Goal: Information Seeking & Learning: Understand process/instructions

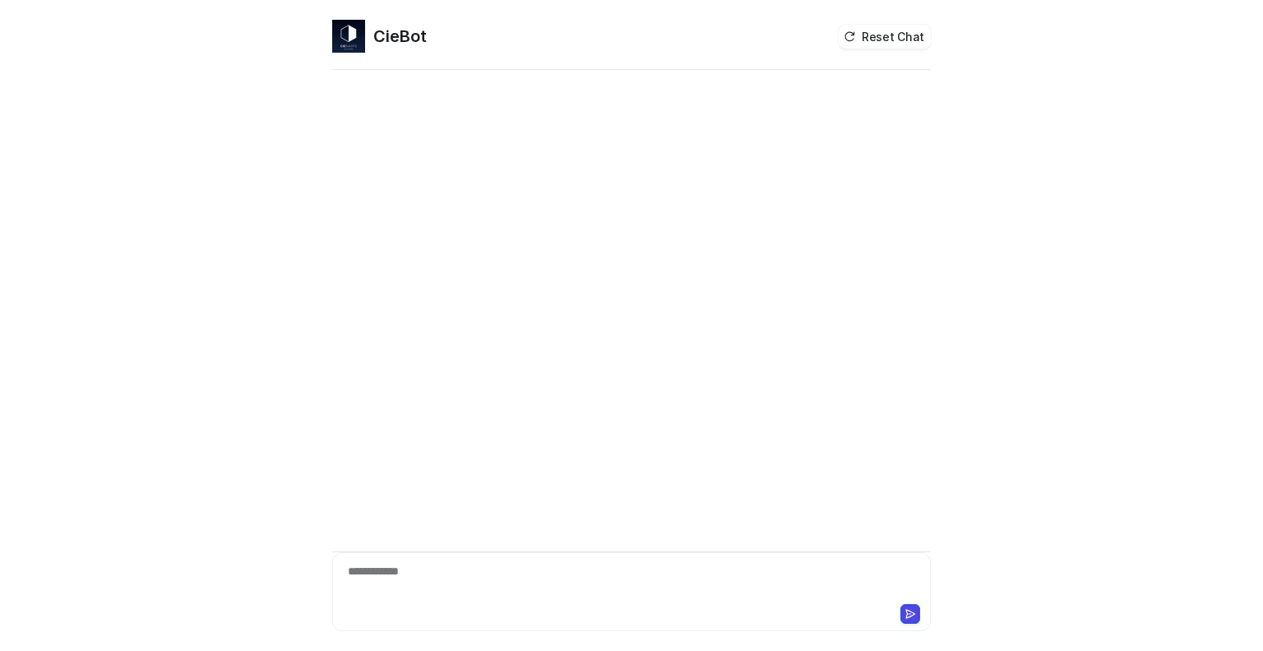
click at [452, 570] on div "**********" at bounding box center [631, 582] width 591 height 38
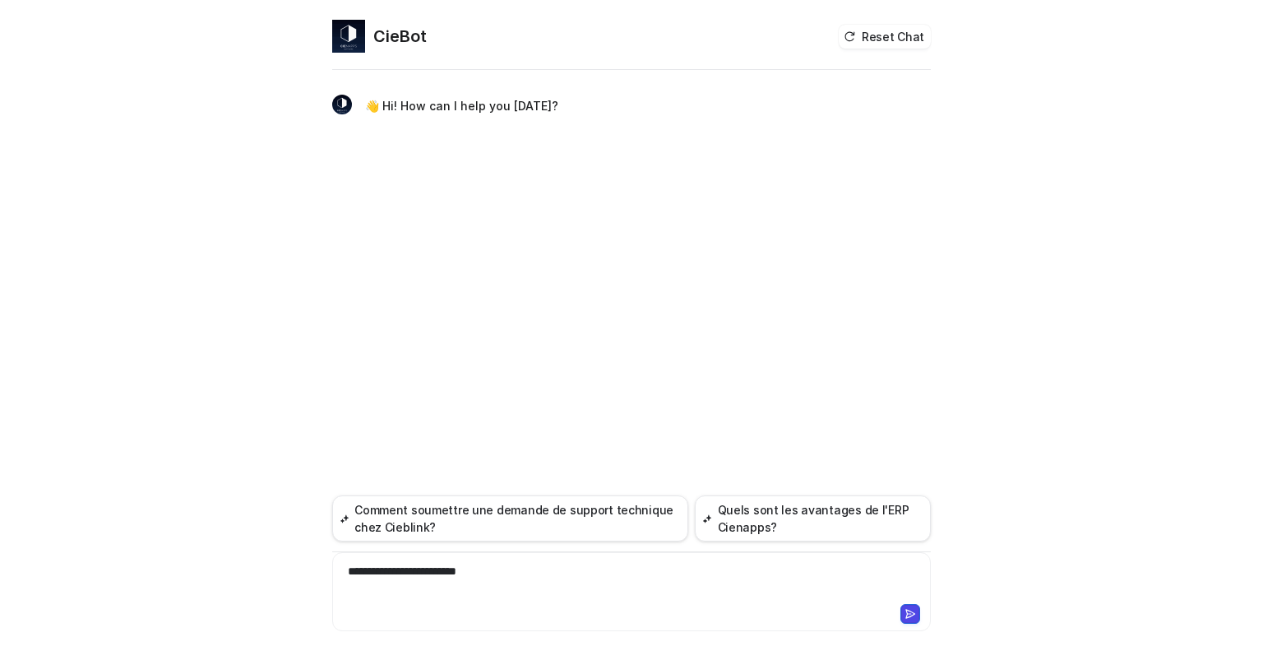
click at [497, 571] on div "**********" at bounding box center [631, 582] width 591 height 38
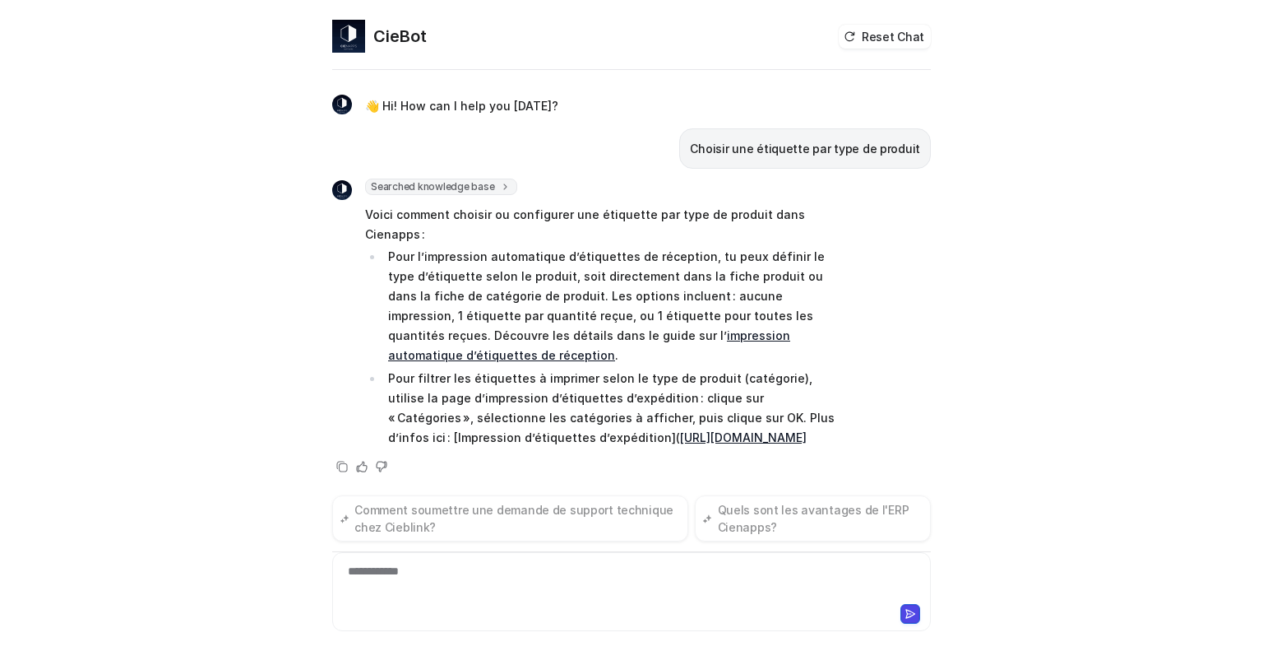
drag, startPoint x: 704, startPoint y: 145, endPoint x: 945, endPoint y: 137, distance: 241.1
click at [945, 137] on div "**********" at bounding box center [631, 325] width 1263 height 651
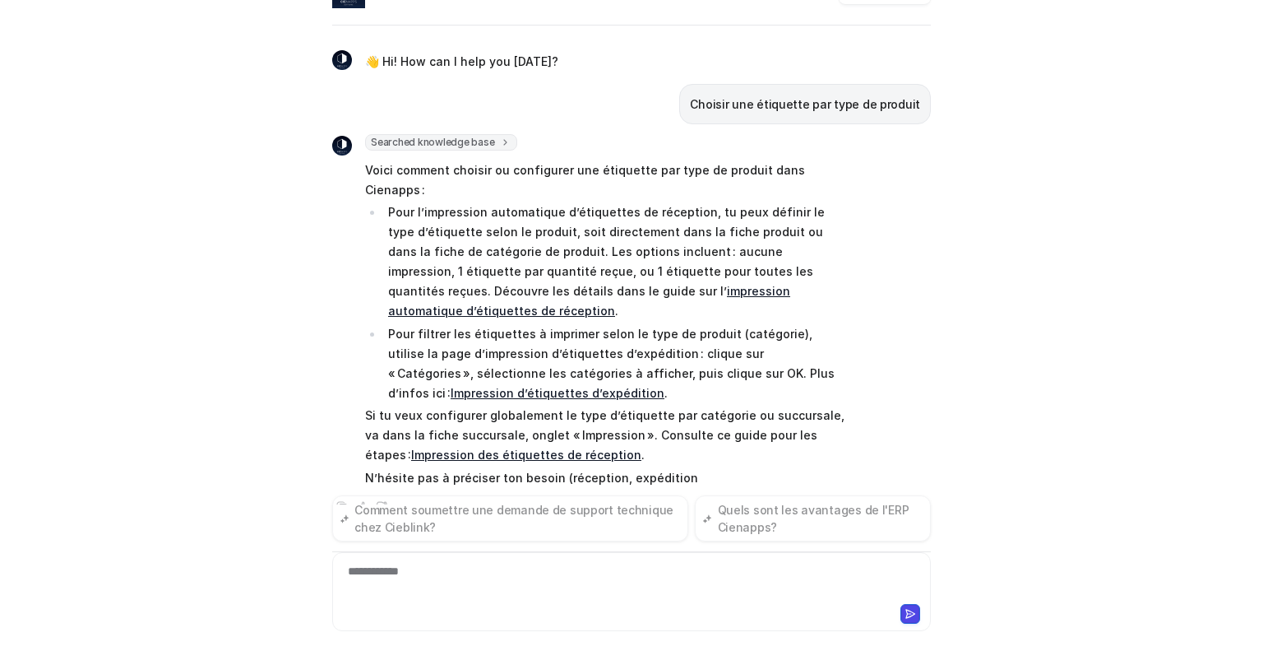
scroll to position [11, 0]
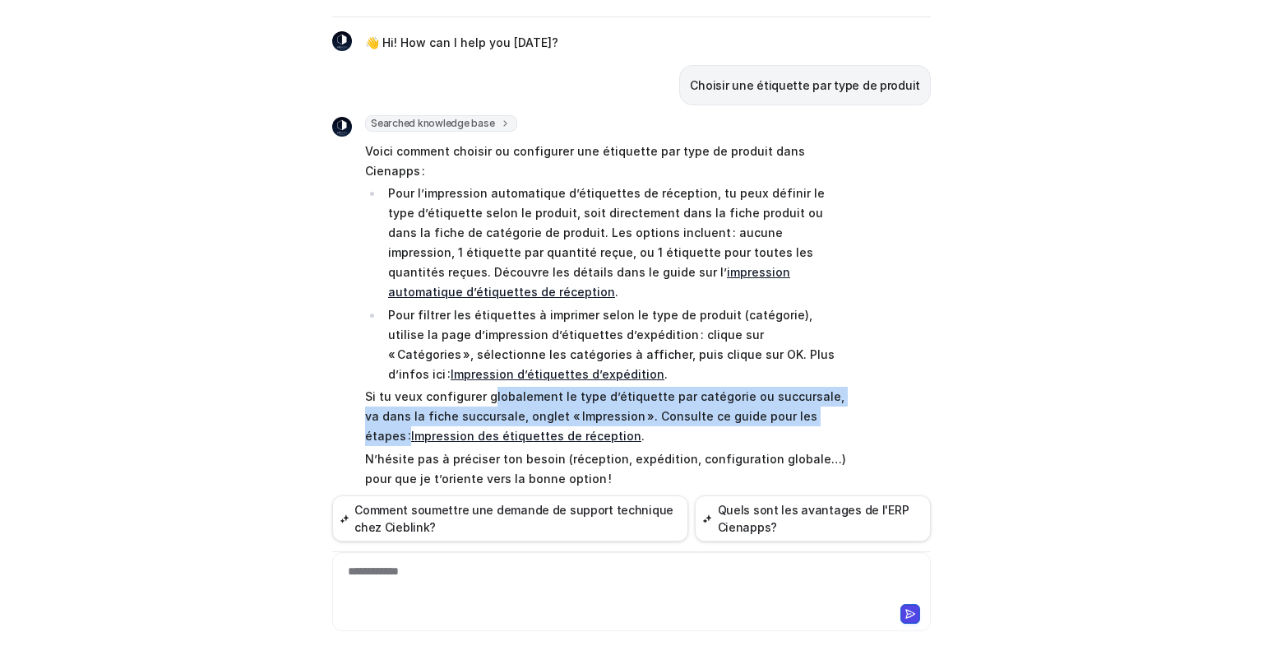
drag, startPoint x: 481, startPoint y: 354, endPoint x: 815, endPoint y: 376, distance: 334.7
click at [815, 387] on p "Si tu veux configurer globalement le type d’étiquette par catégorie ou succursa…" at bounding box center [605, 416] width 481 height 59
click at [911, 384] on div "Searched knowledge base search_queries : [ "étiquette par type de produit", "ch…" at bounding box center [631, 316] width 599 height 402
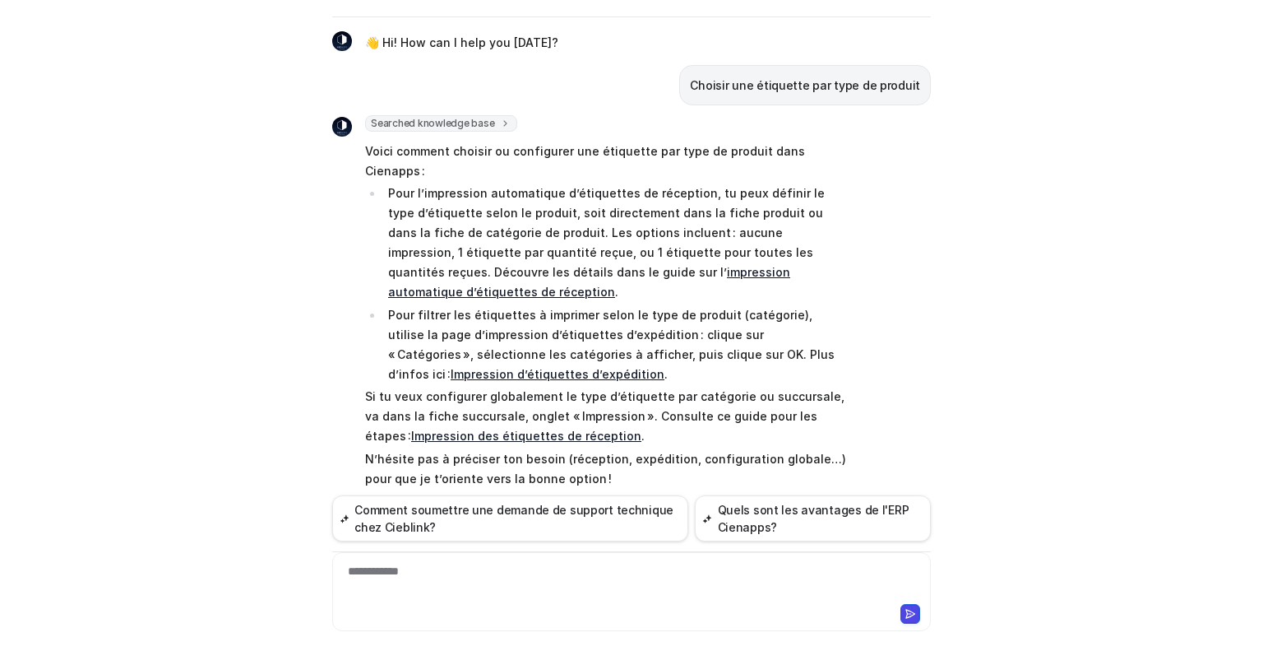
click at [586, 265] on link "impression automatique d’étiquettes de réception" at bounding box center [589, 282] width 402 height 34
drag, startPoint x: 699, startPoint y: 78, endPoint x: 929, endPoint y: 75, distance: 230.3
click at [929, 75] on div "CieBot Reset Chat 👋 Hi! How can I help you [DATE]? Choisir une étiquette par ty…" at bounding box center [631, 282] width 625 height 631
copy p "Choisir une étiquette par type de produit"
click at [492, 568] on div at bounding box center [631, 582] width 591 height 38
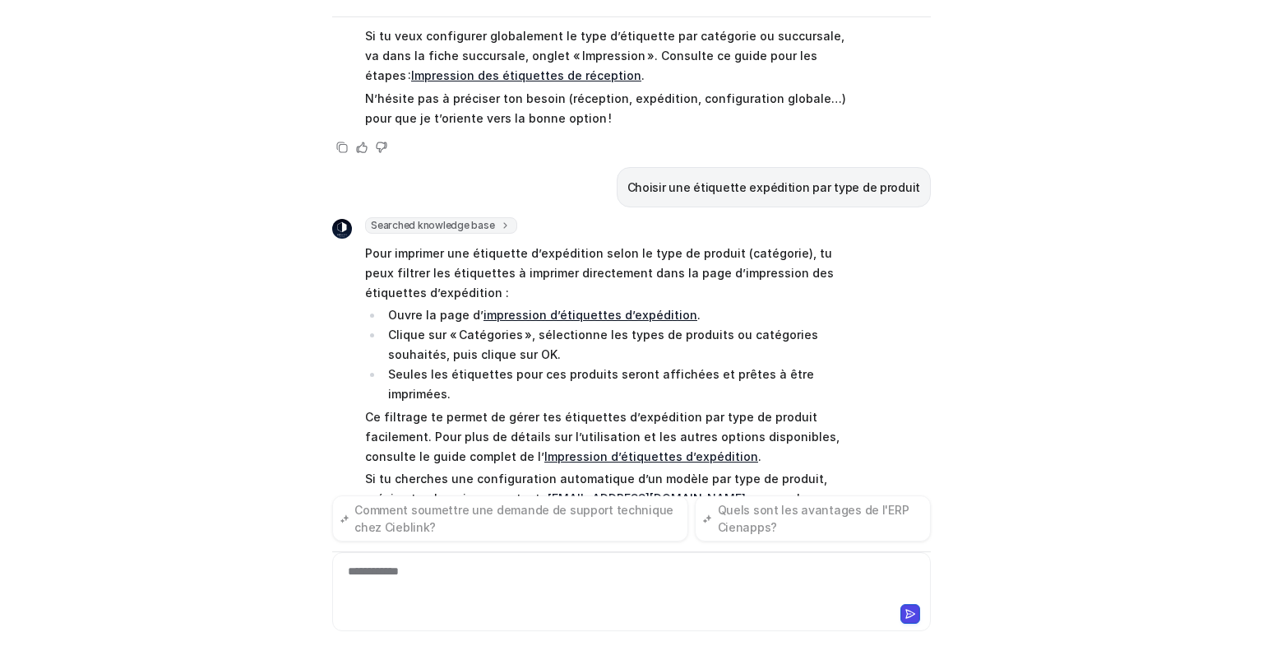
scroll to position [391, 0]
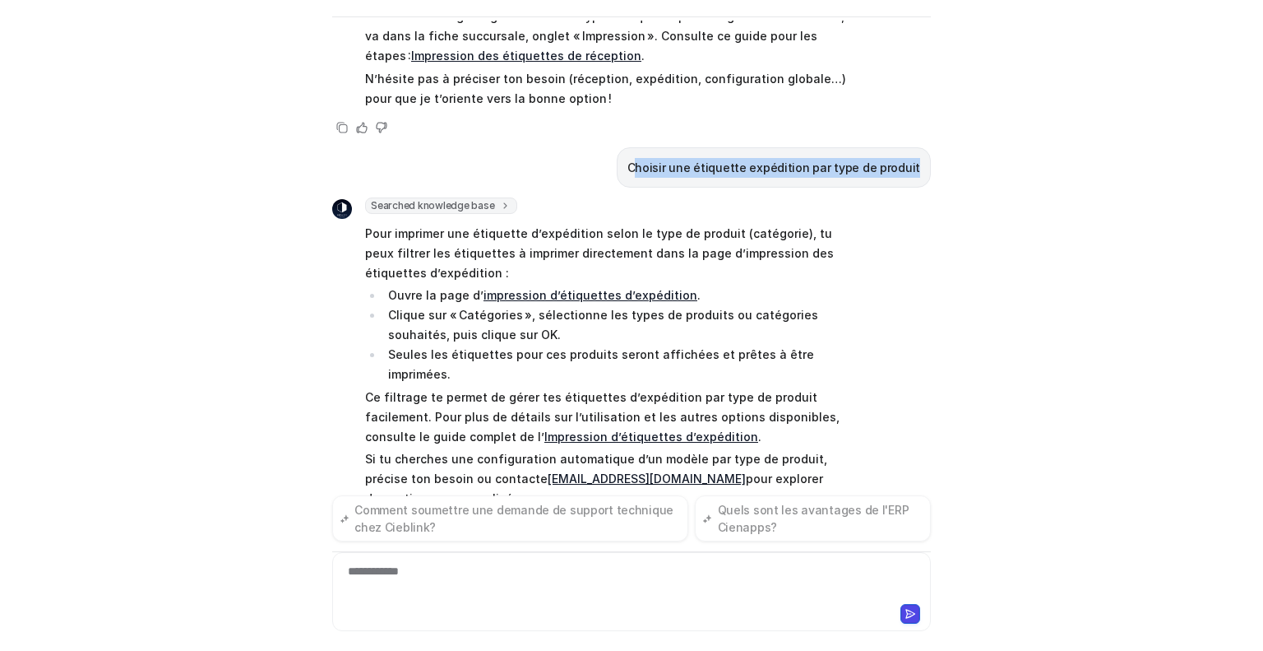
drag, startPoint x: 647, startPoint y: 123, endPoint x: 912, endPoint y: 121, distance: 264.8
click at [912, 158] on p "Choisir une étiquette expédition par type de produit" at bounding box center [774, 168] width 293 height 20
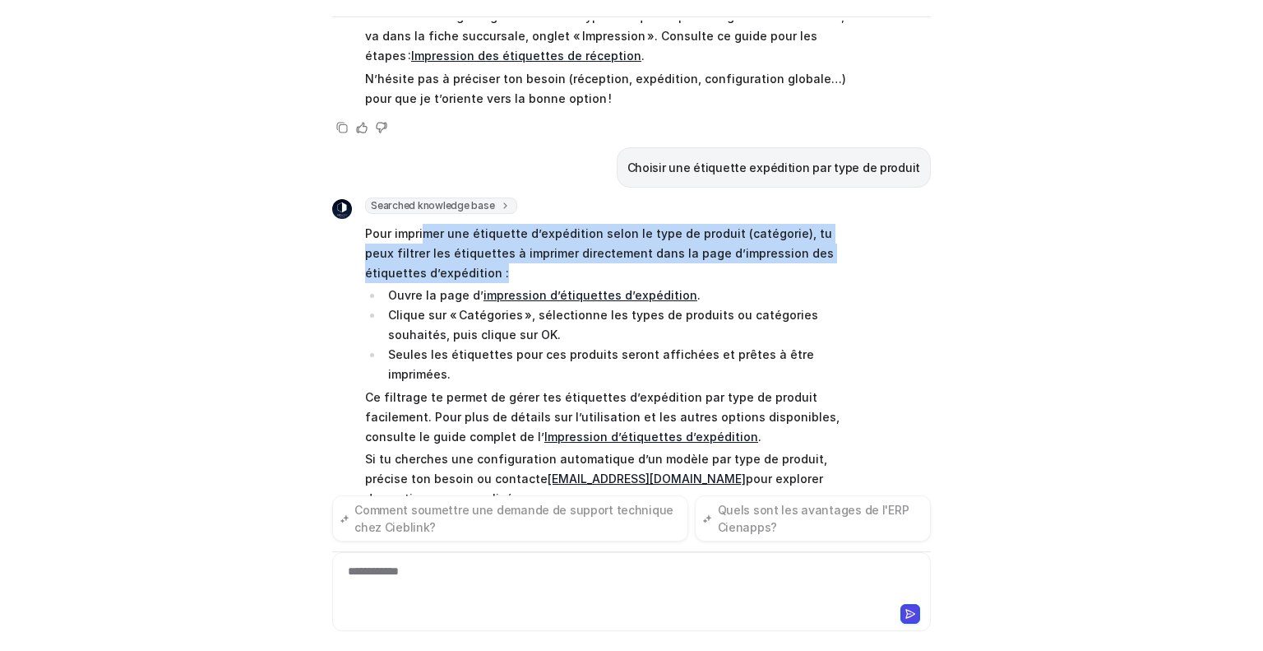
drag, startPoint x: 420, startPoint y: 183, endPoint x: 757, endPoint y: 229, distance: 339.5
click at [757, 229] on p "Pour imprimer une étiquette d’expédition selon le type de produit (catégorie), …" at bounding box center [605, 253] width 481 height 59
click at [605, 288] on link "impression d’étiquettes d’expédition" at bounding box center [591, 295] width 214 height 14
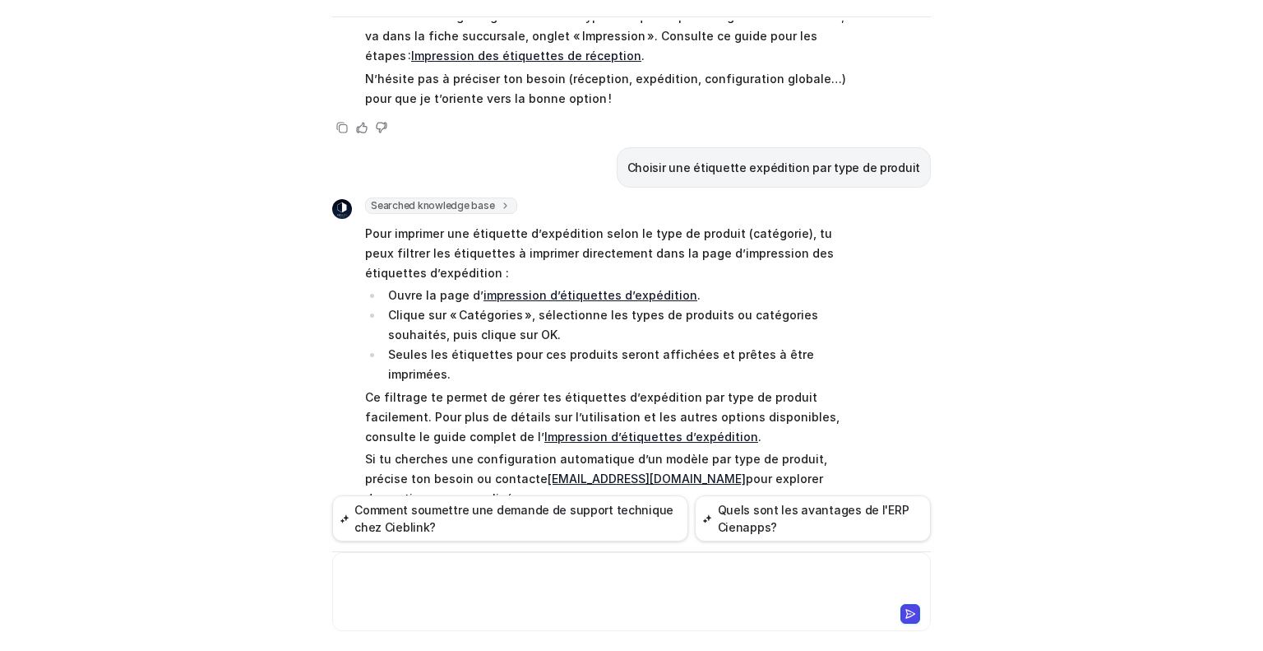
click at [431, 565] on div at bounding box center [631, 582] width 591 height 38
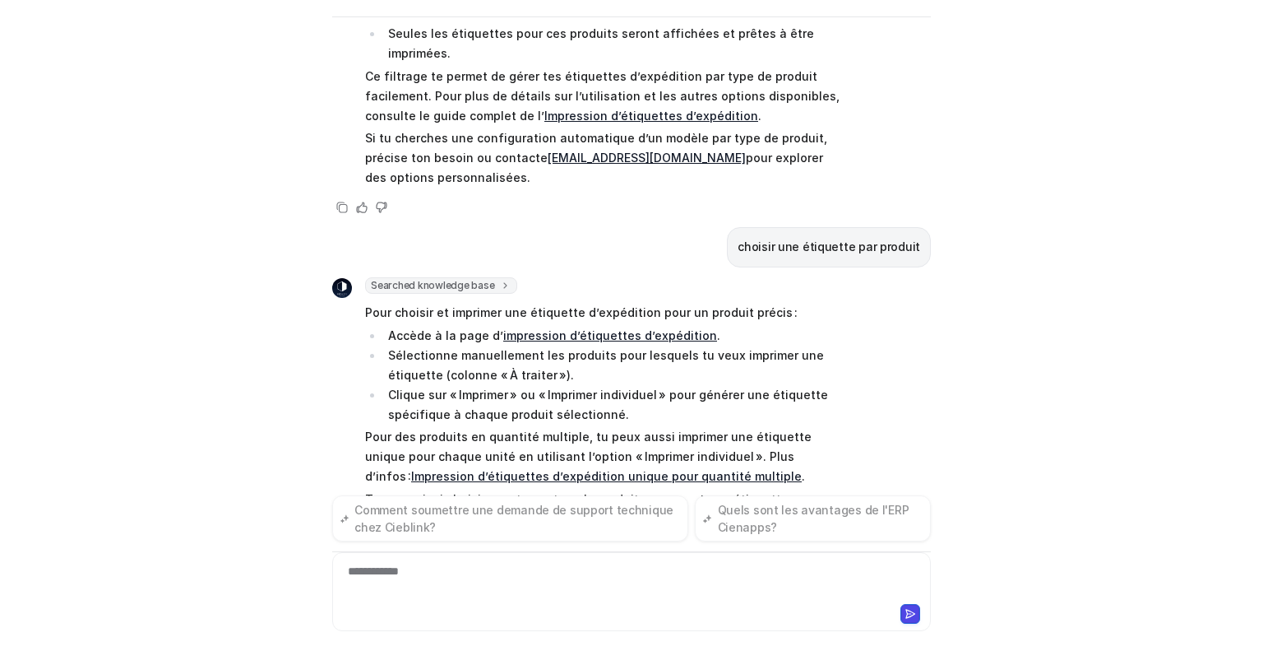
scroll to position [731, 0]
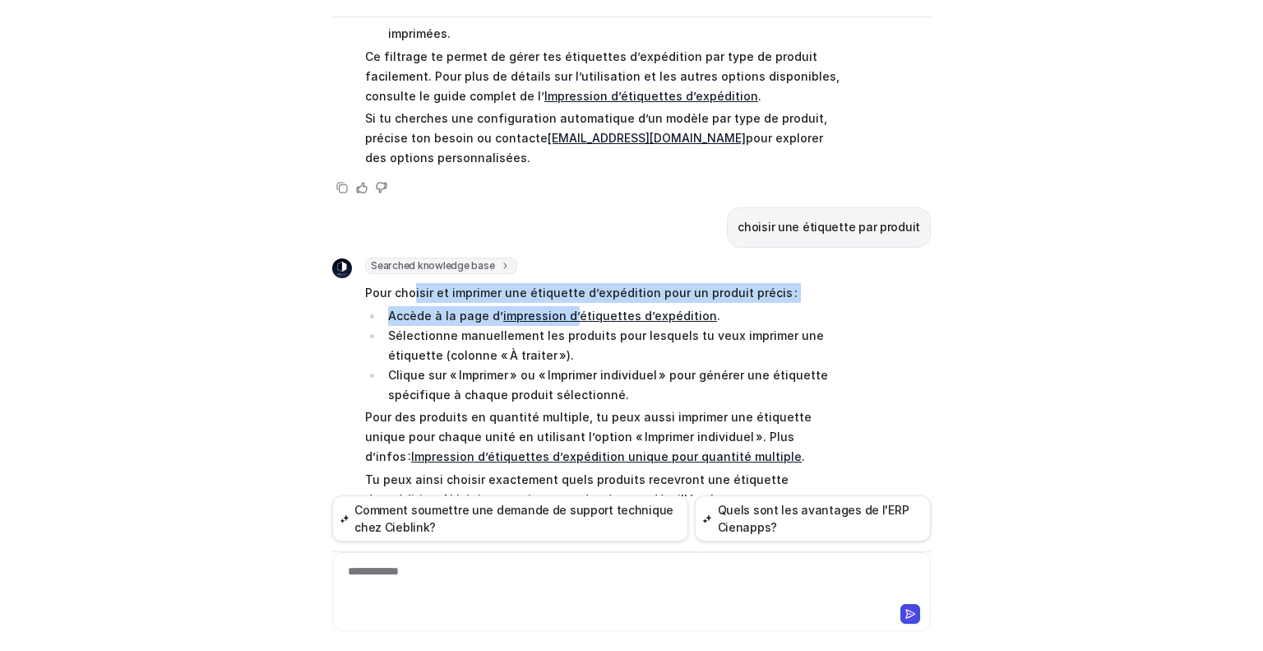
drag, startPoint x: 423, startPoint y: 234, endPoint x: 563, endPoint y: 259, distance: 142.1
click at [563, 280] on span "Pour choisir et imprimer une étiquette d’expédition pour un produit précis : Ac…" at bounding box center [605, 396] width 481 height 232
click at [439, 283] on p "Pour choisir et imprimer une étiquette d’expédition pour un produit précis :" at bounding box center [605, 293] width 481 height 20
drag, startPoint x: 355, startPoint y: 229, endPoint x: 739, endPoint y: 253, distance: 384.8
click at [739, 257] on div "Searched knowledge base search_queries : [ "choisir une étiquette par produit",…" at bounding box center [589, 384] width 514 height 255
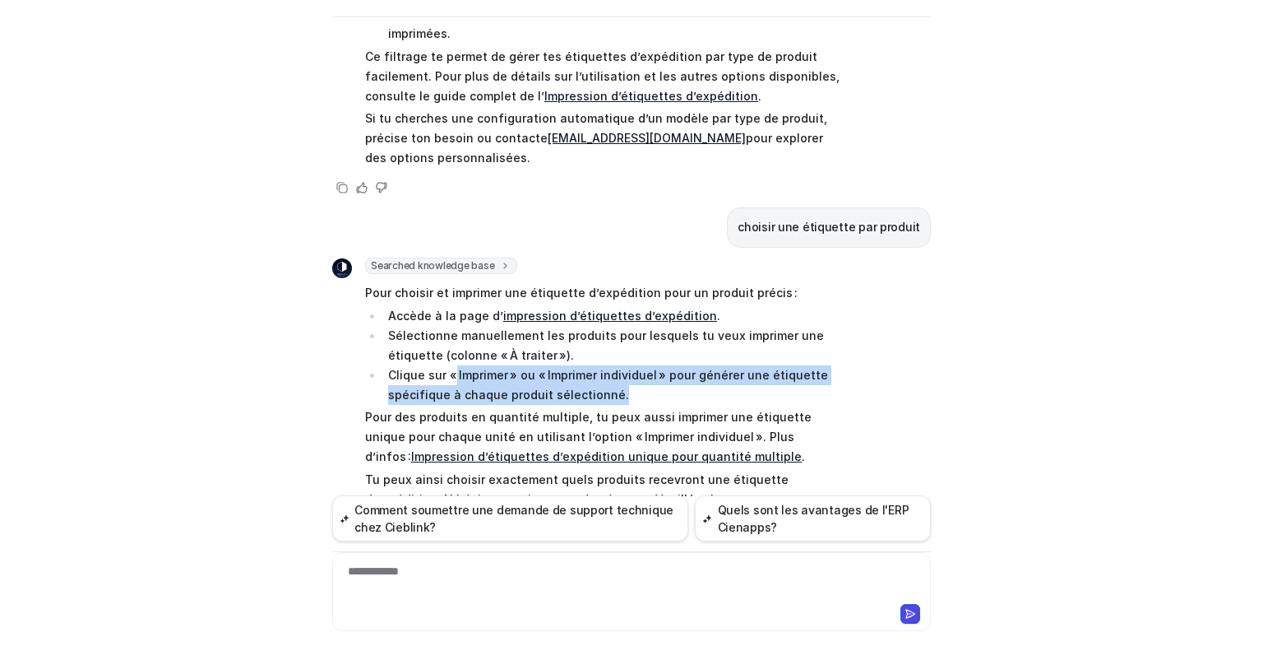
drag, startPoint x: 447, startPoint y: 306, endPoint x: 647, endPoint y: 330, distance: 201.3
click at [662, 365] on li "Clique sur « Imprimer » ou « Imprimer individuel » pour générer une étiquette s…" at bounding box center [614, 384] width 463 height 39
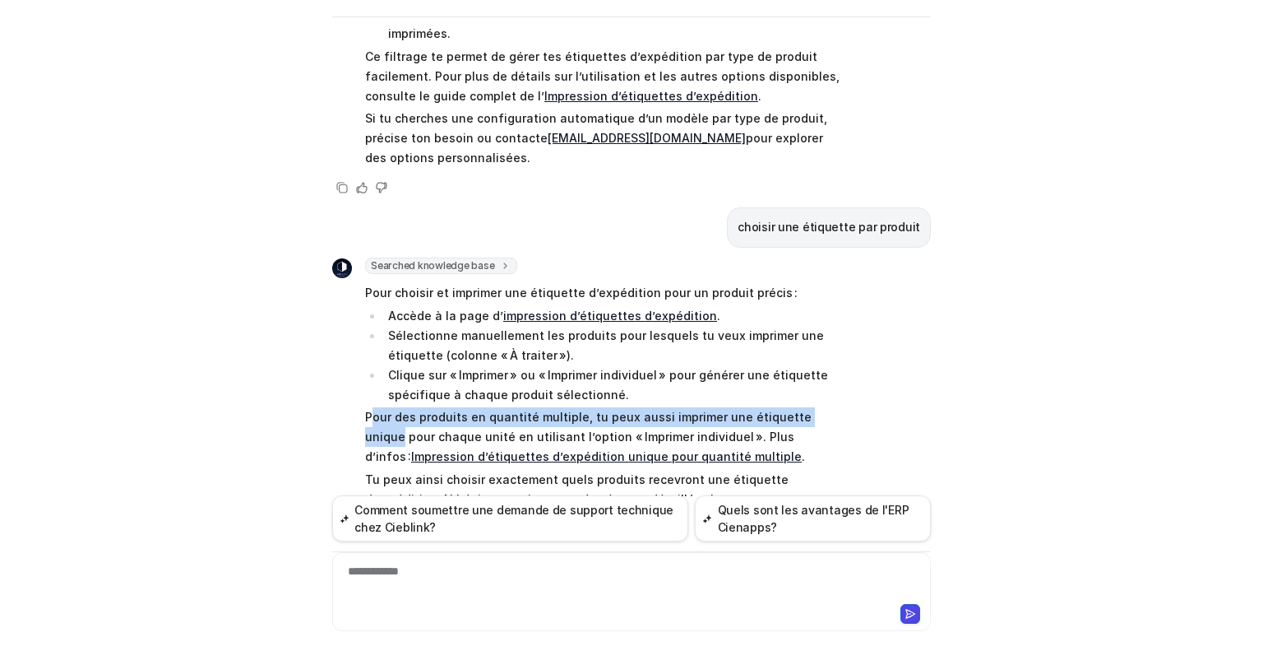
drag, startPoint x: 364, startPoint y: 354, endPoint x: 822, endPoint y: 345, distance: 457.4
click at [822, 407] on p "Pour des produits en quantité multiple, tu peux aussi imprimer une étiquette un…" at bounding box center [605, 436] width 481 height 59
